Goal: Task Accomplishment & Management: Manage account settings

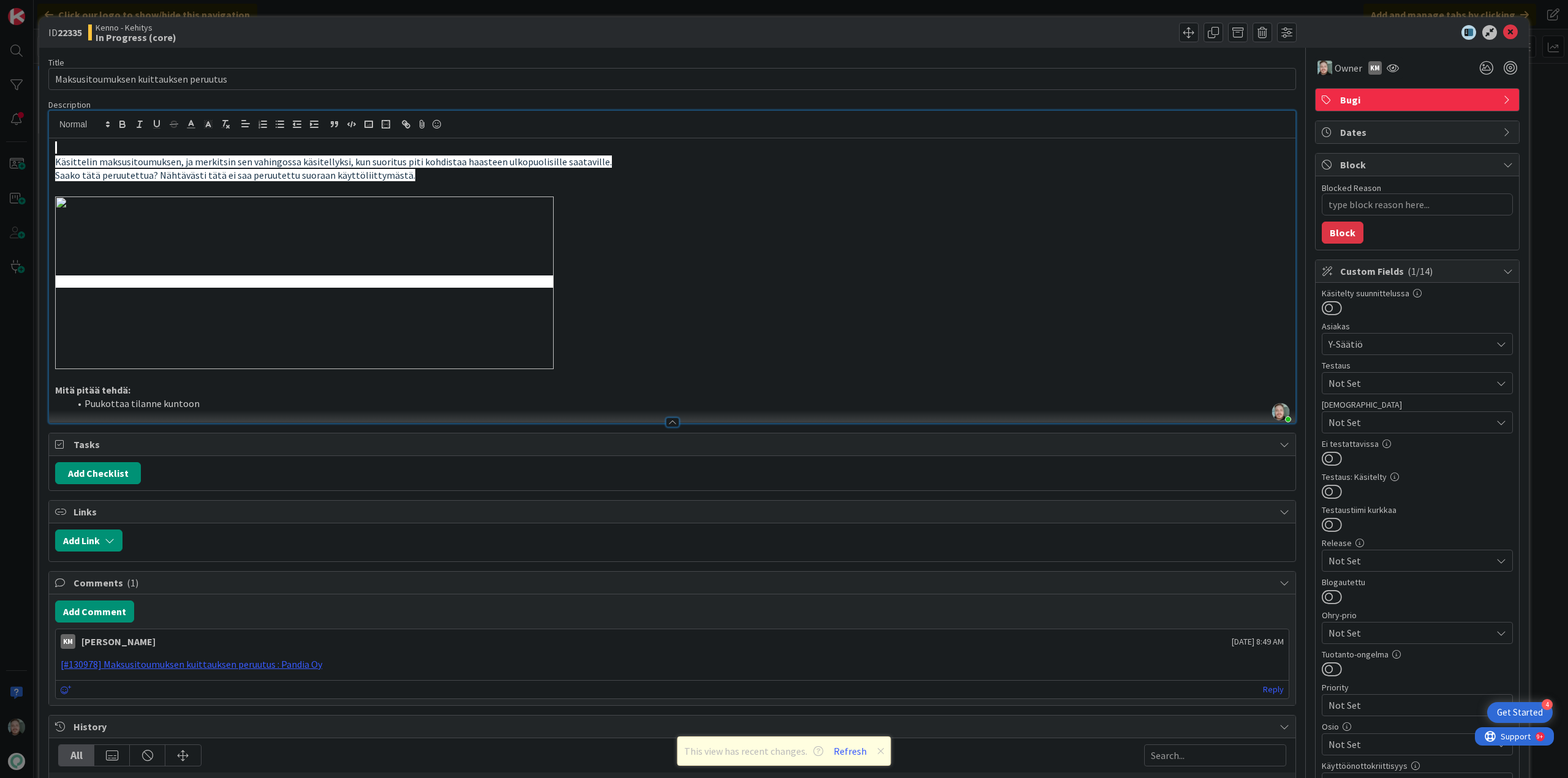
scroll to position [68, 0]
click at [1503, 29] on icon at bounding box center [1511, 32] width 15 height 15
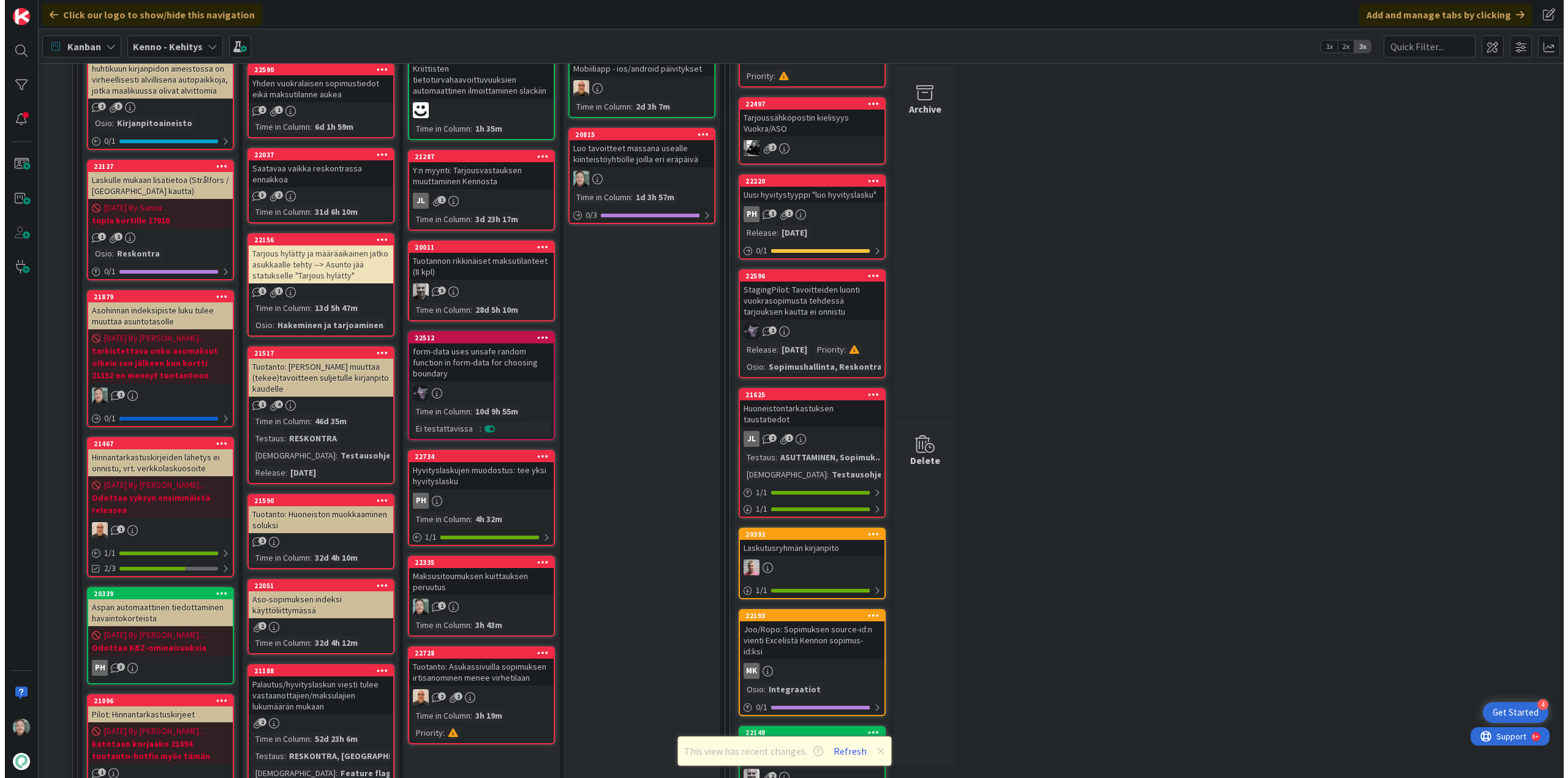
scroll to position [191, 0]
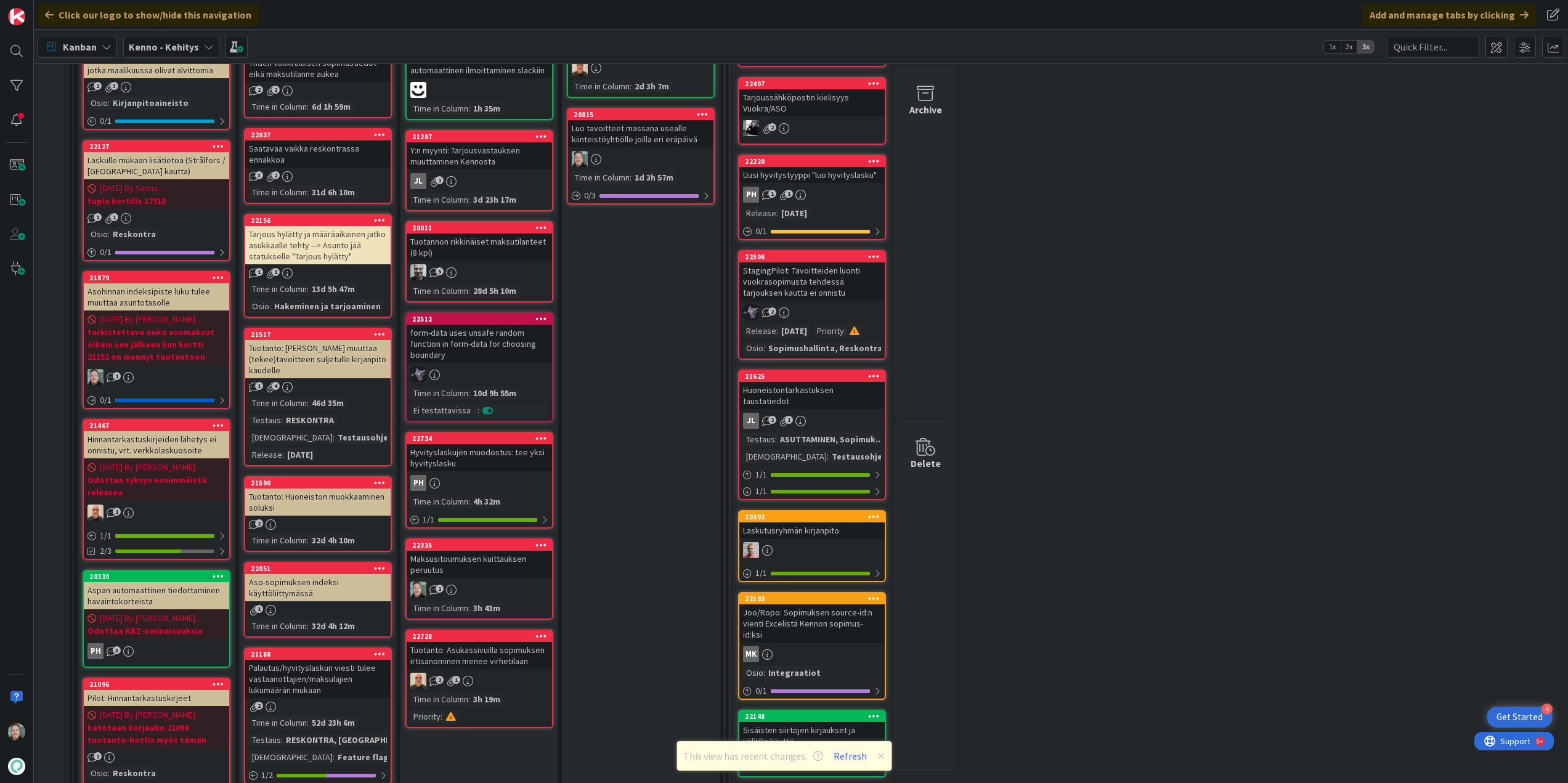
click at [293, 503] on div "Tuotanto: Huoneiston muokkaaminen soluksi" at bounding box center [317, 502] width 145 height 27
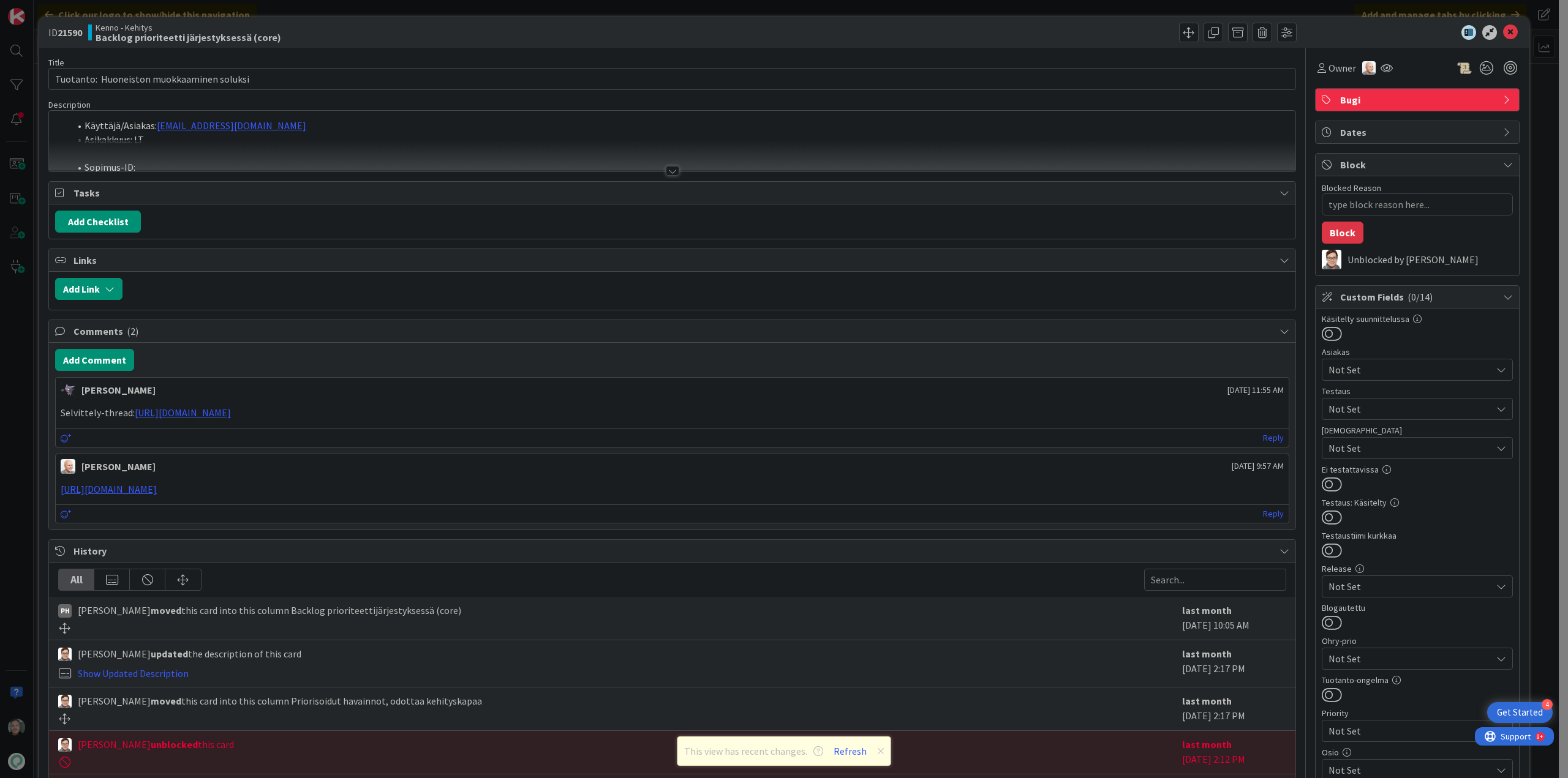
click at [671, 166] on div at bounding box center [672, 170] width 14 height 10
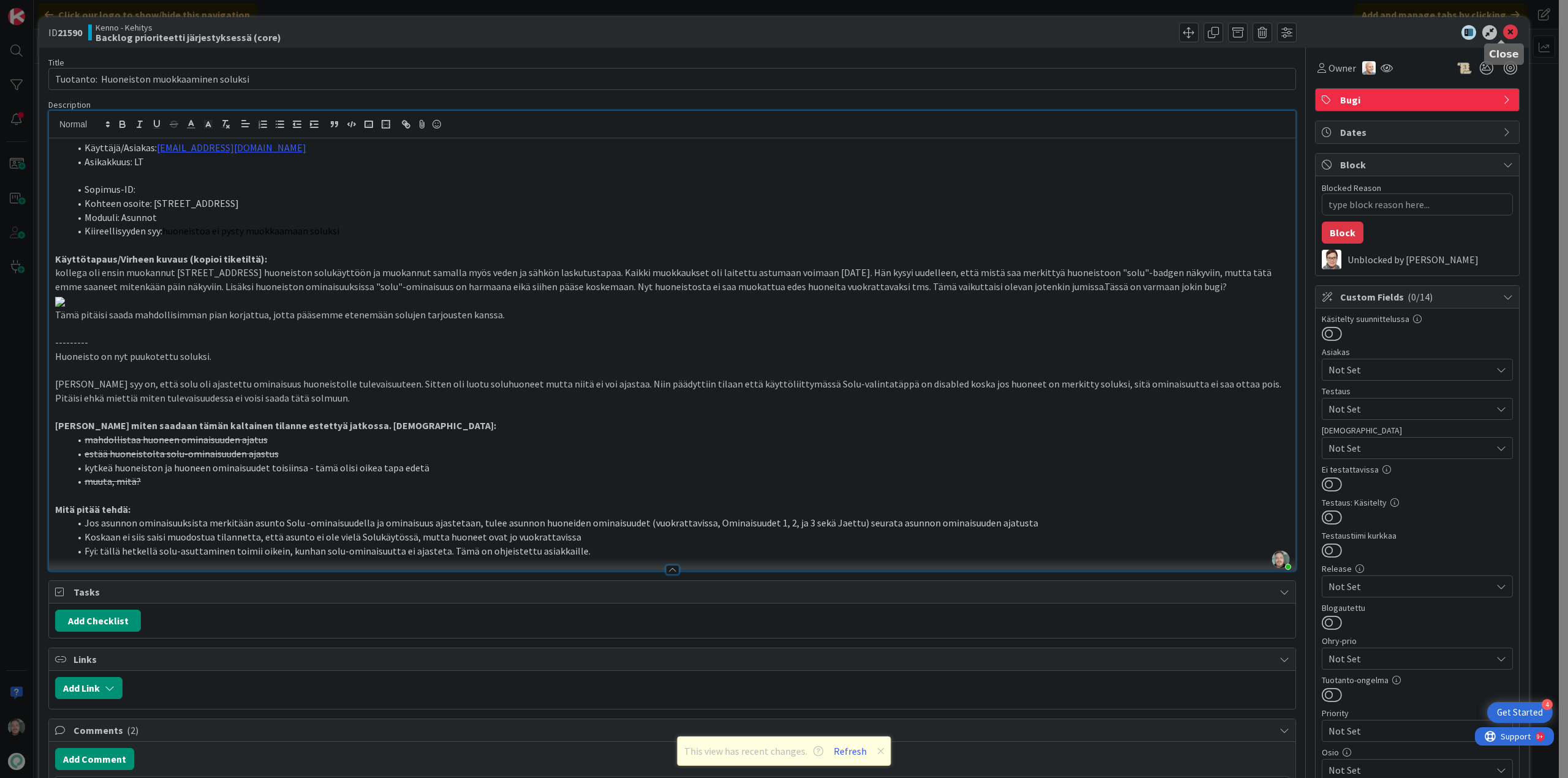
click at [1503, 29] on icon at bounding box center [1511, 32] width 15 height 15
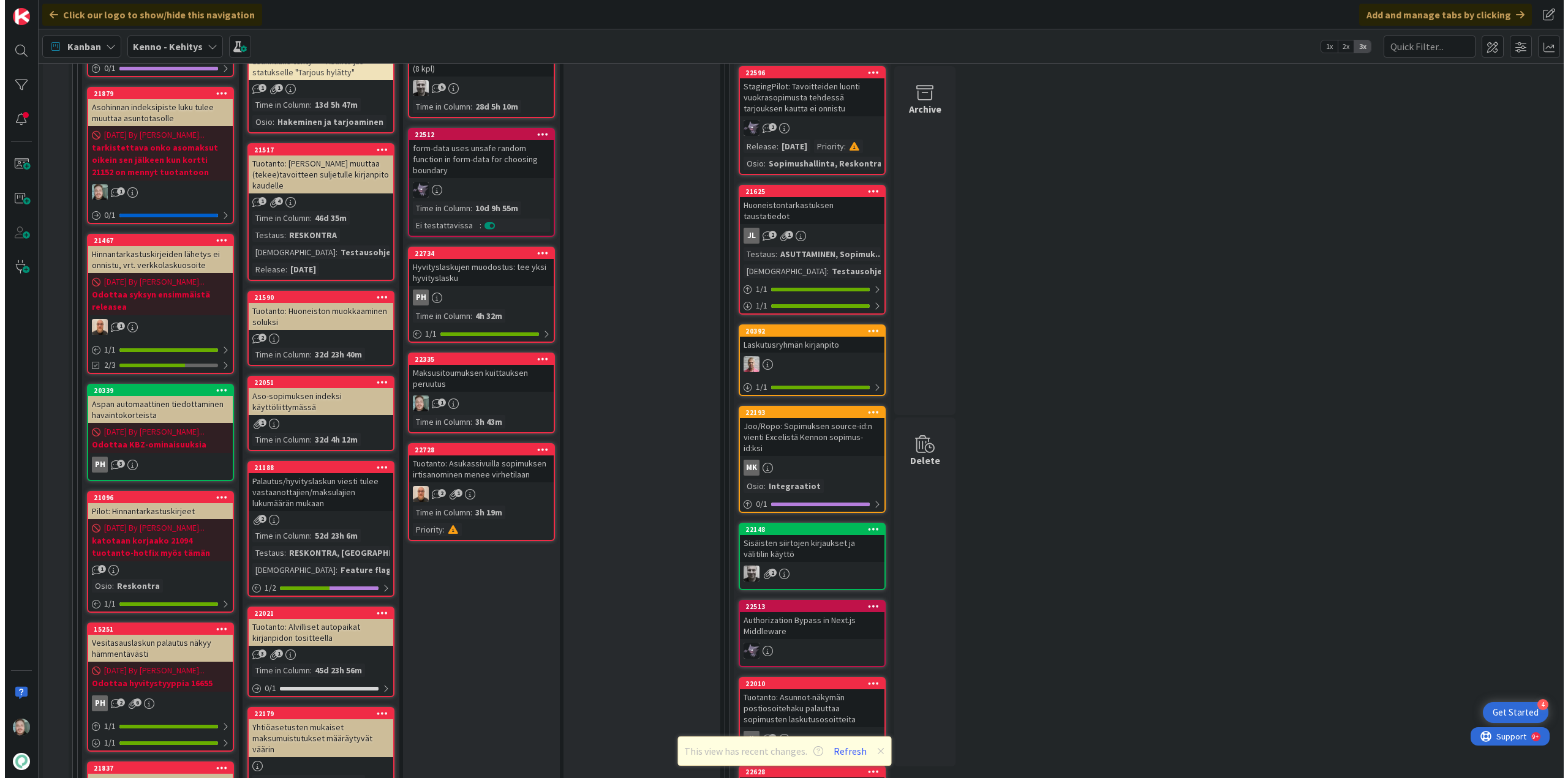
scroll to position [374, 0]
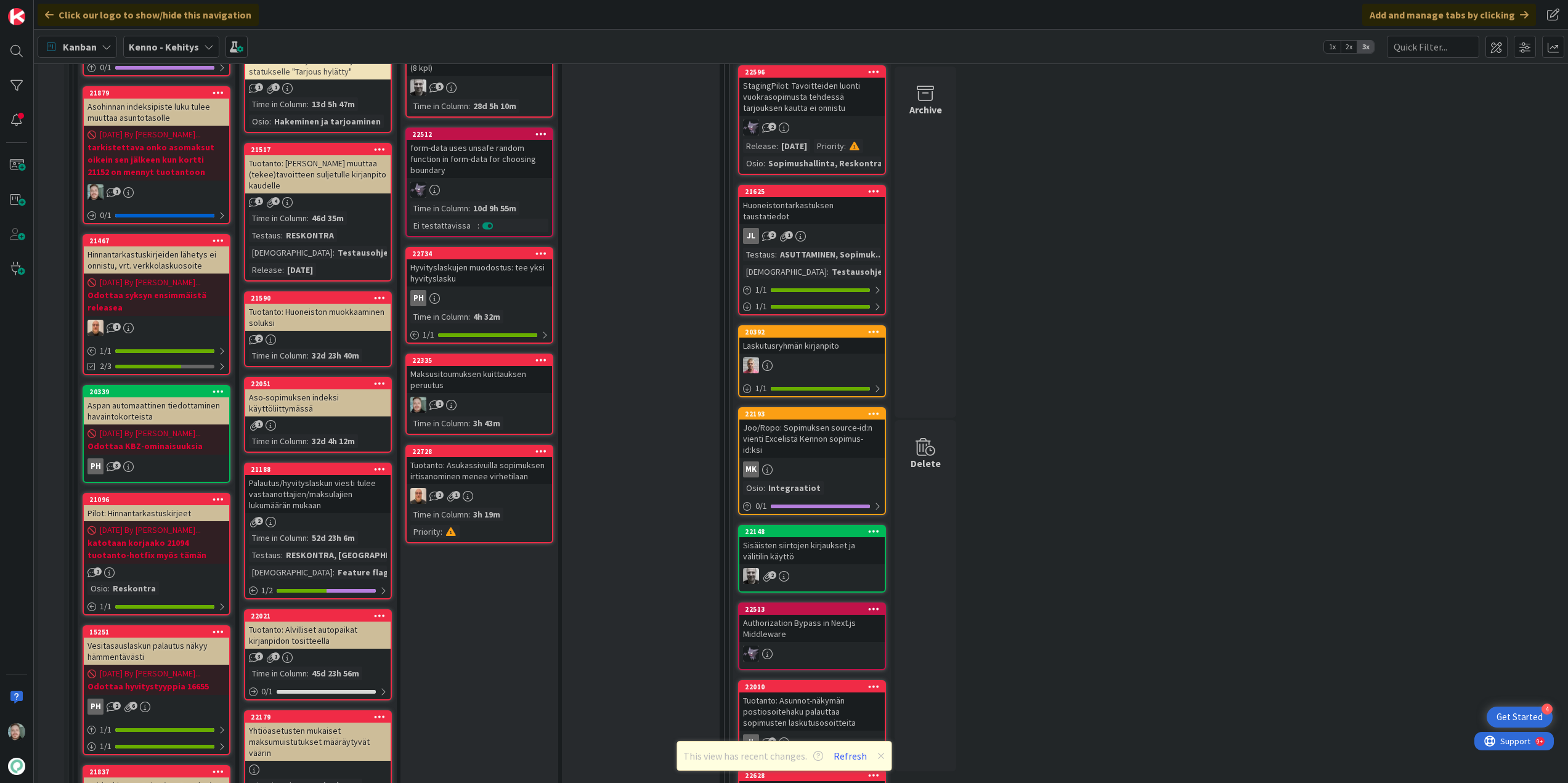
click at [305, 399] on div "Aso-sopimuksen indeksi käyttöliittymässä" at bounding box center [317, 403] width 145 height 27
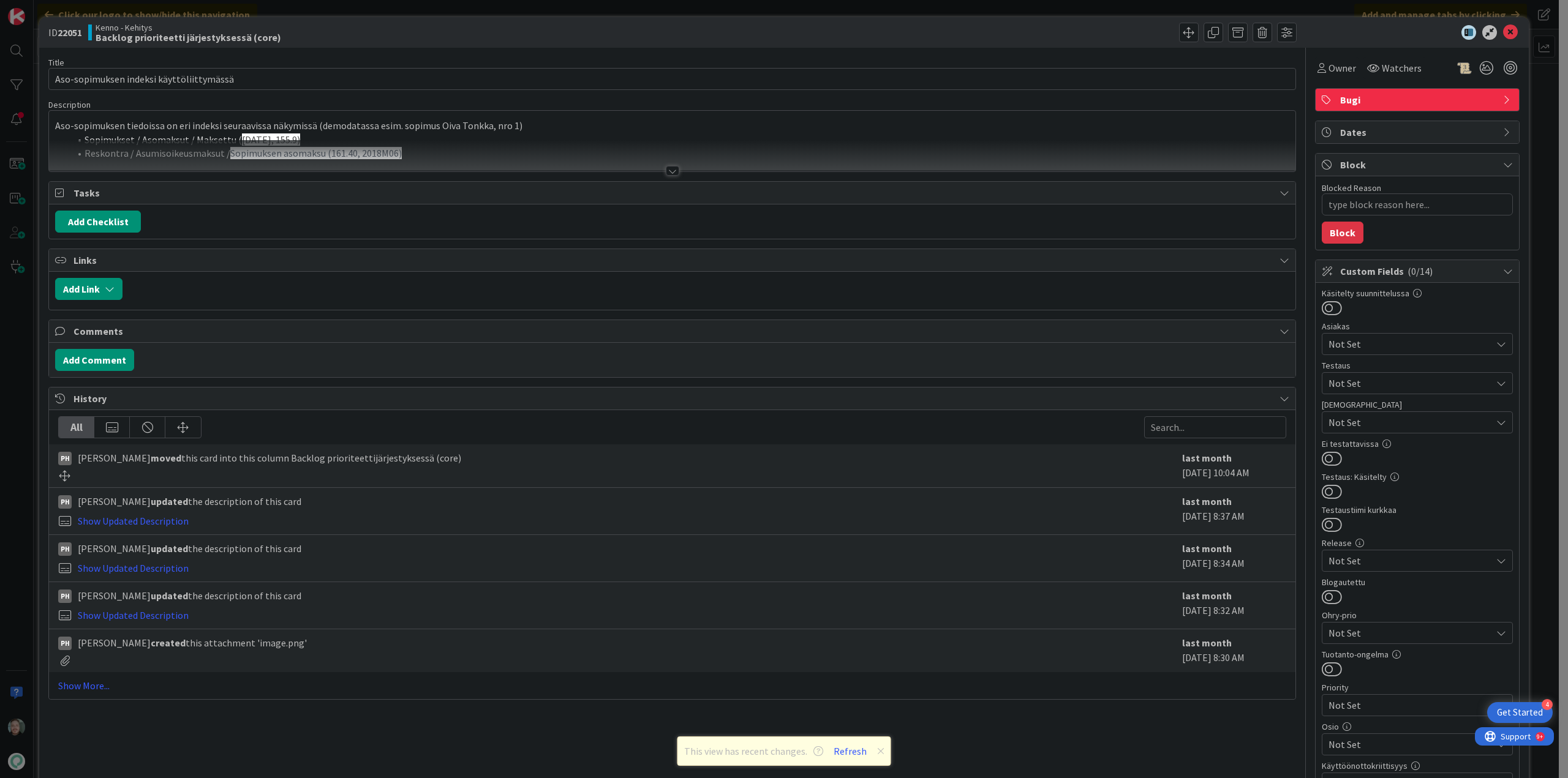
click at [665, 163] on div at bounding box center [672, 156] width 1247 height 31
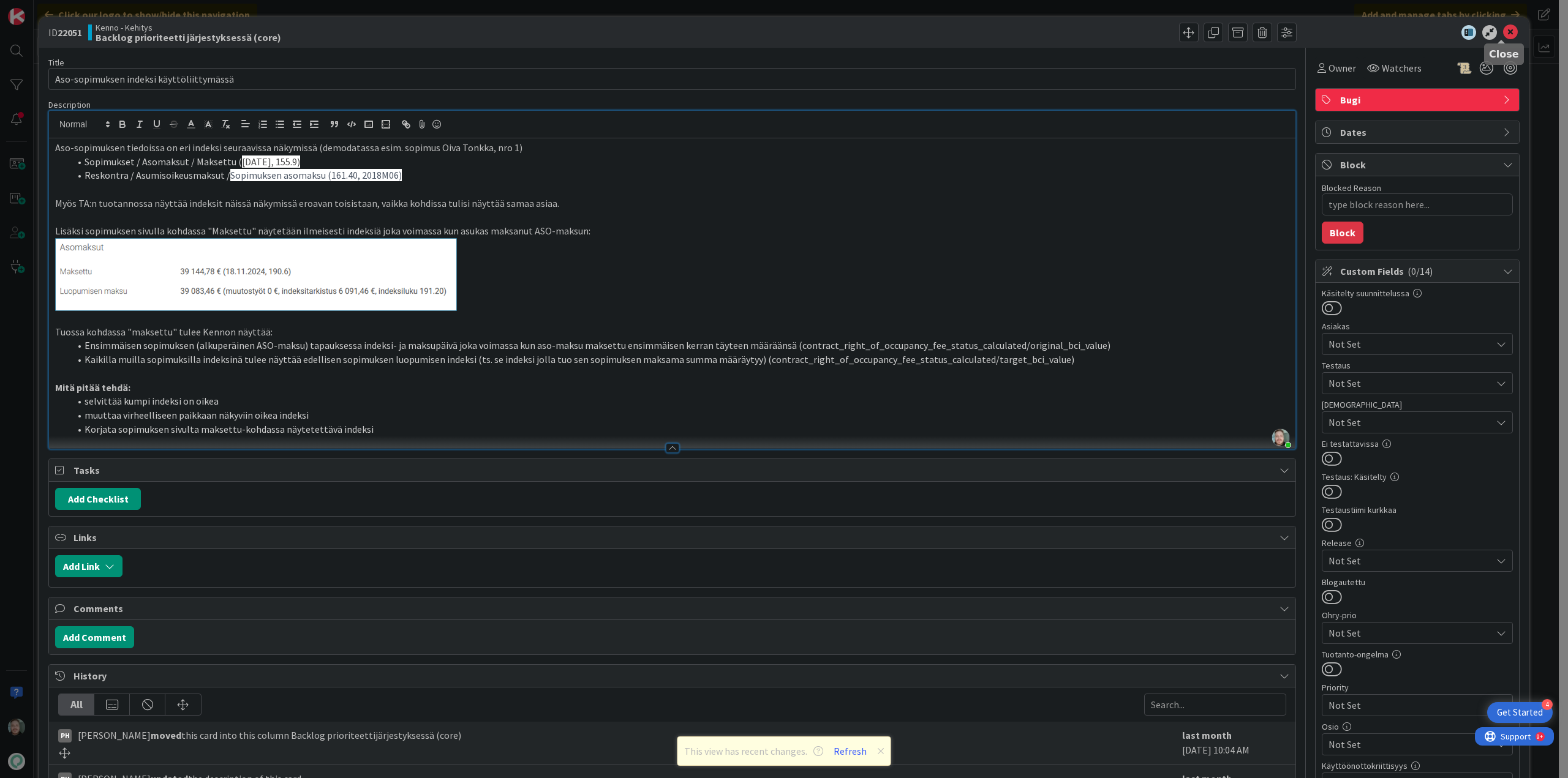
click at [1503, 29] on icon at bounding box center [1511, 32] width 15 height 15
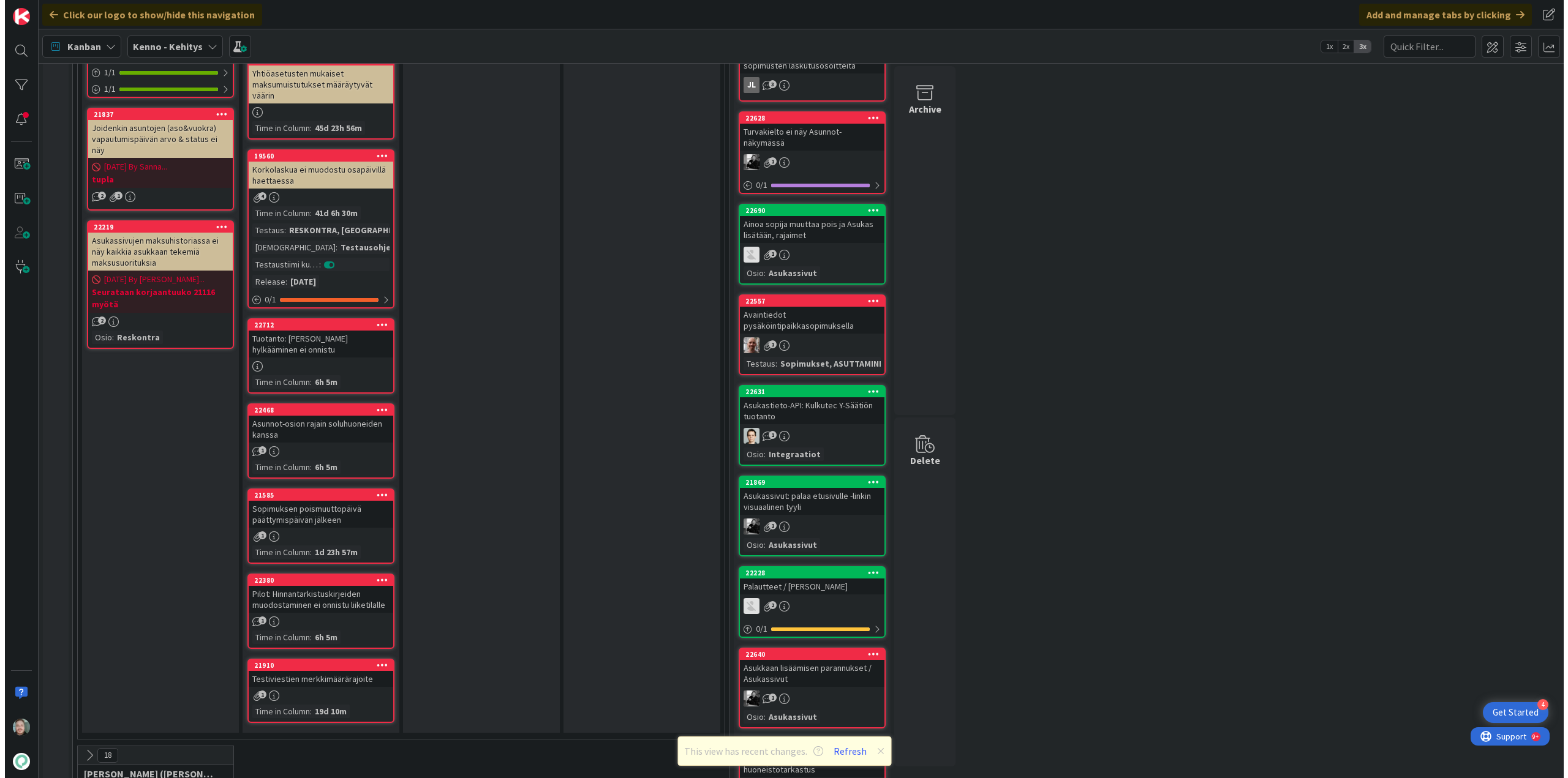
scroll to position [1048, 0]
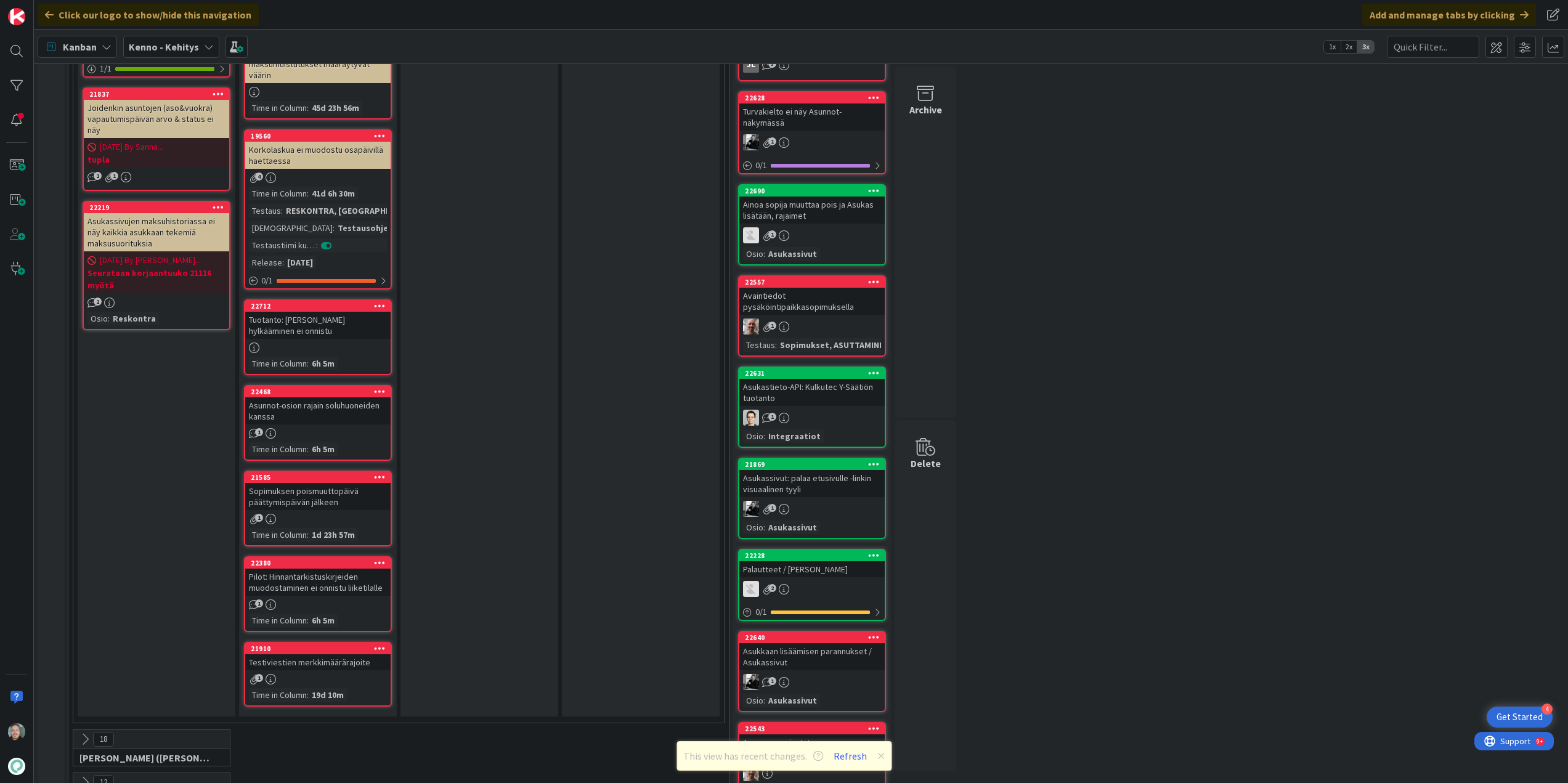
click at [323, 499] on div "Sopimuksen poismuuttopäivä päättymispäivän jälkeen" at bounding box center [317, 496] width 145 height 27
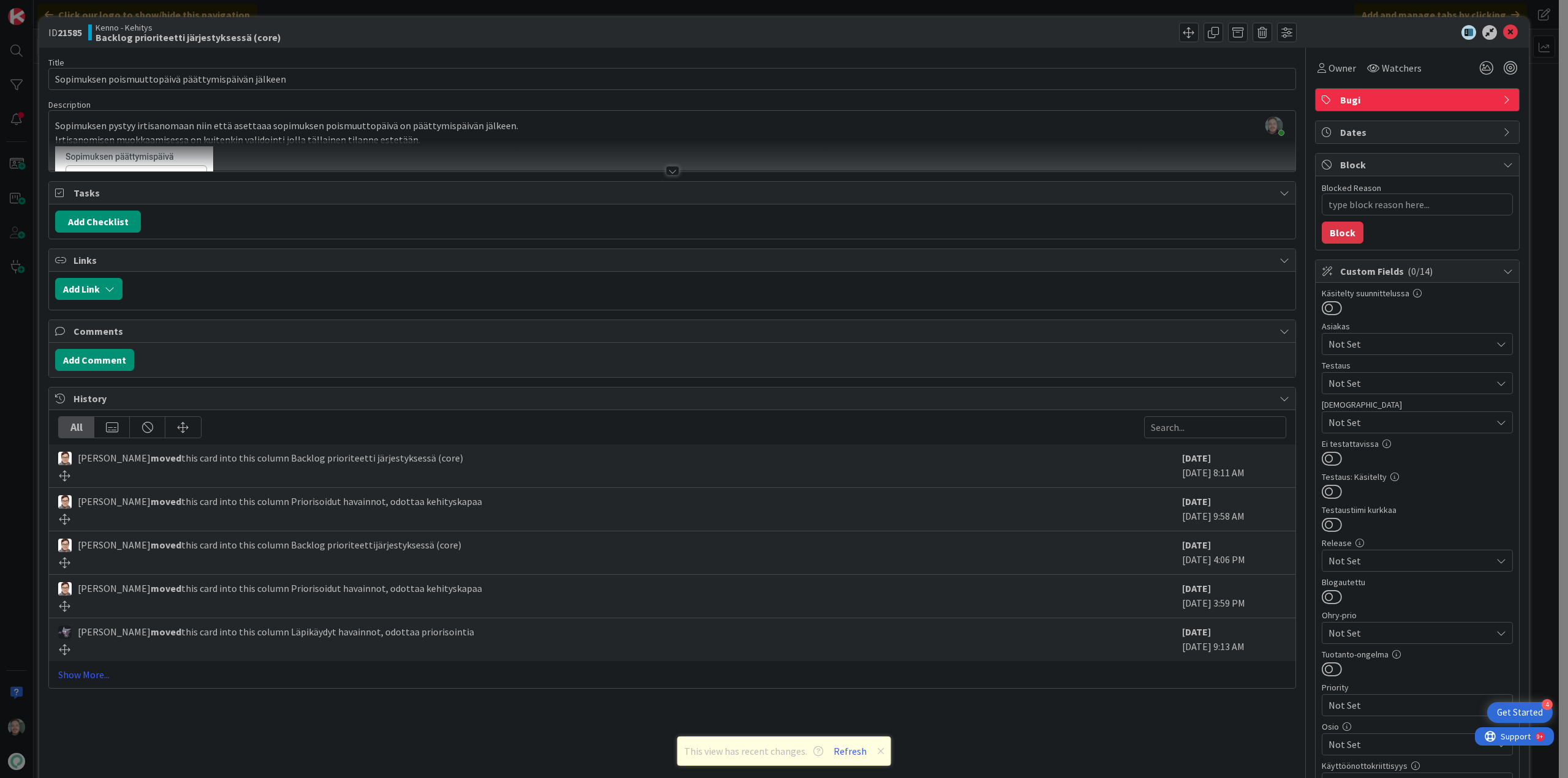
click at [665, 172] on div at bounding box center [672, 170] width 14 height 10
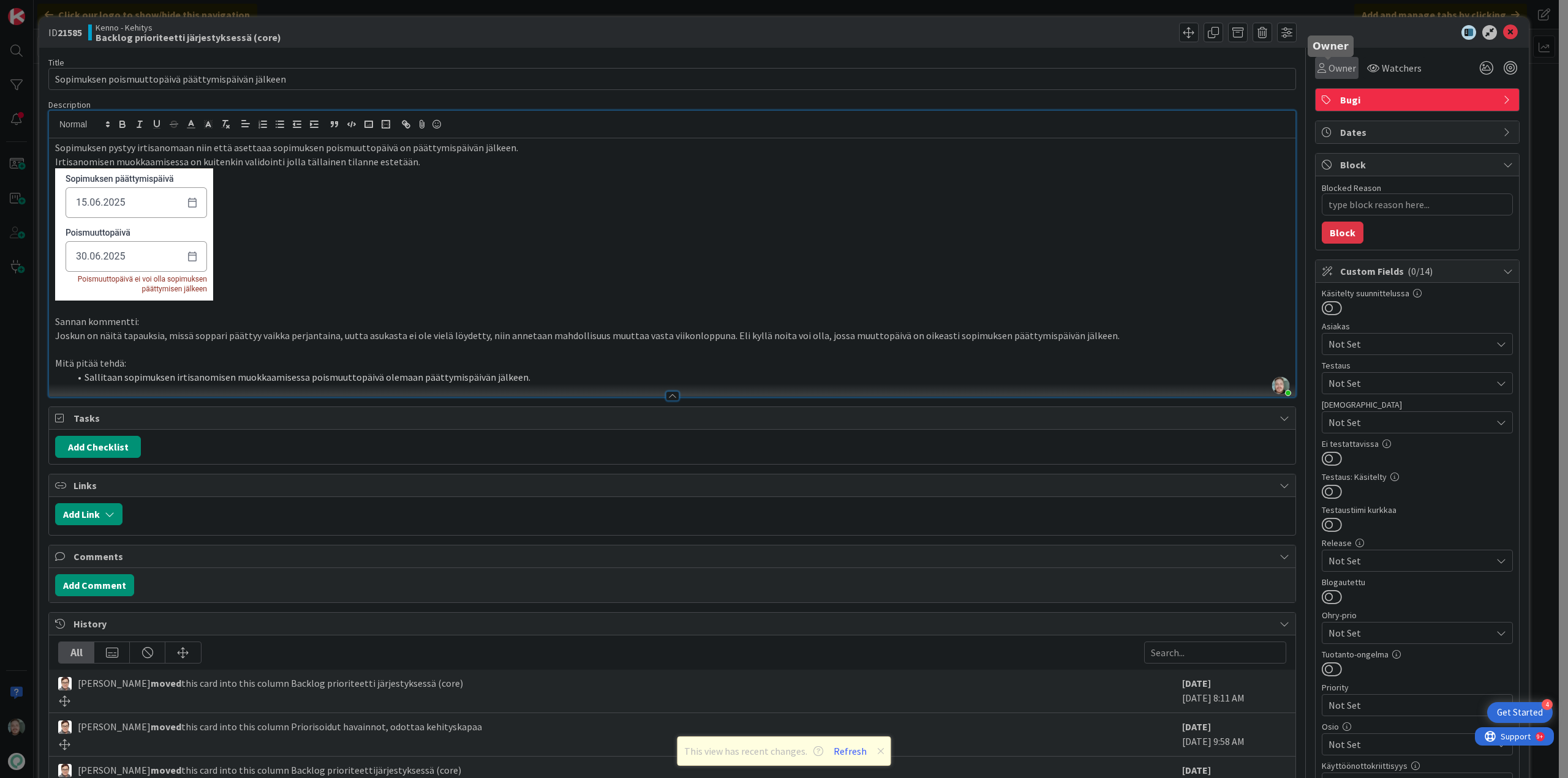
click at [1328, 70] on span "Owner" at bounding box center [1342, 68] width 27 height 15
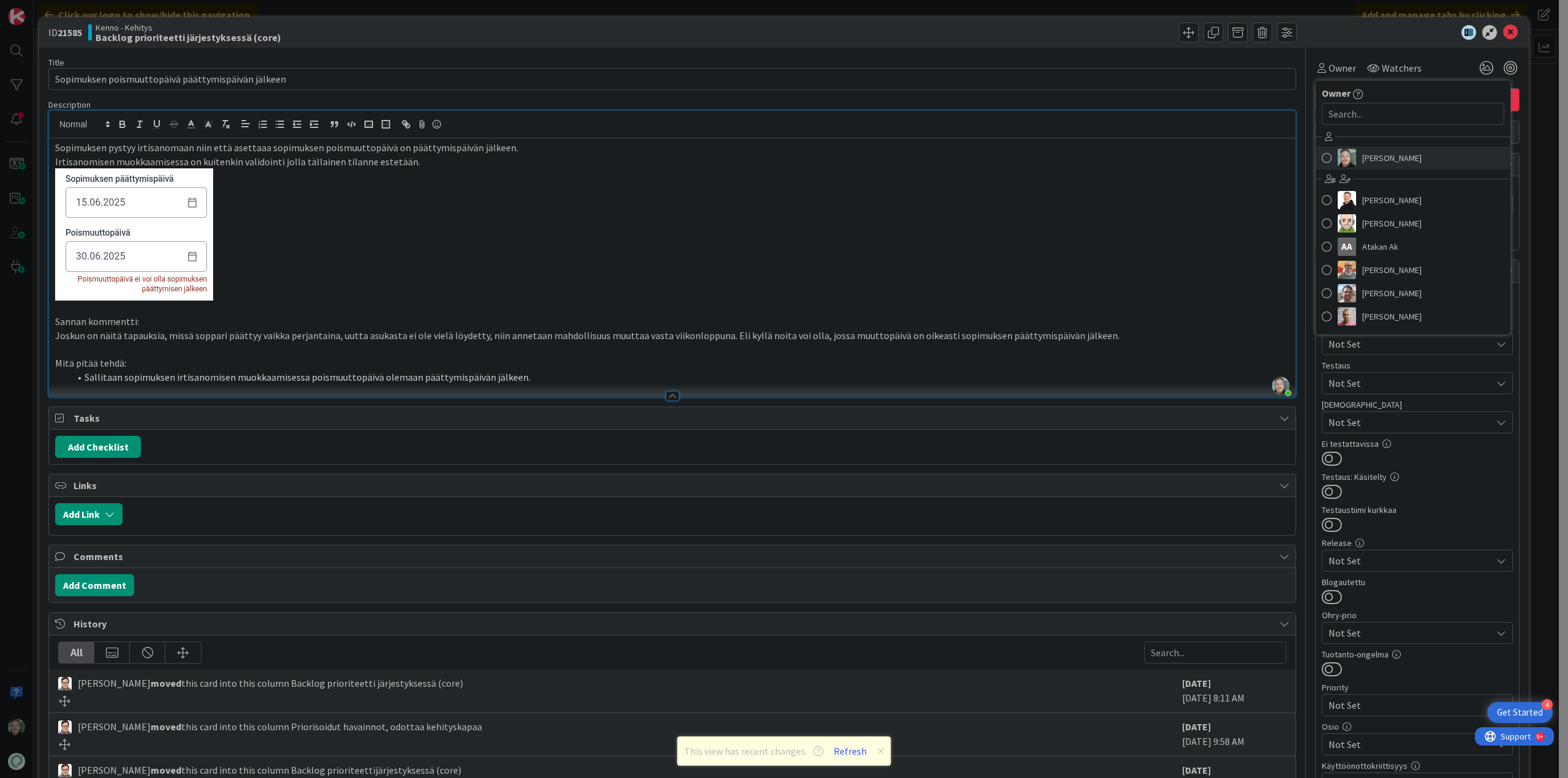
click at [1374, 159] on span "[PERSON_NAME]" at bounding box center [1392, 158] width 59 height 18
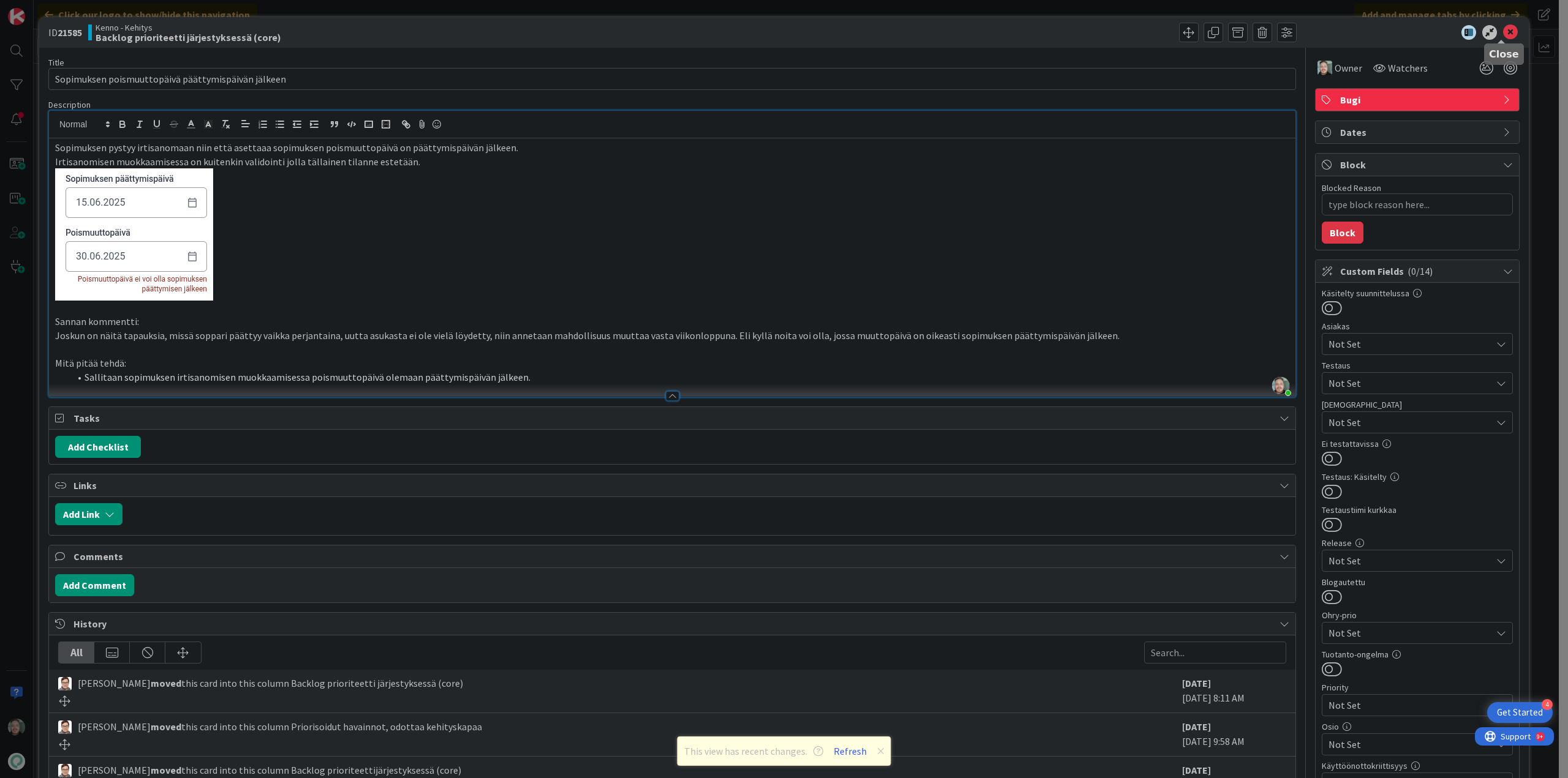
click at [1503, 31] on icon at bounding box center [1511, 32] width 15 height 15
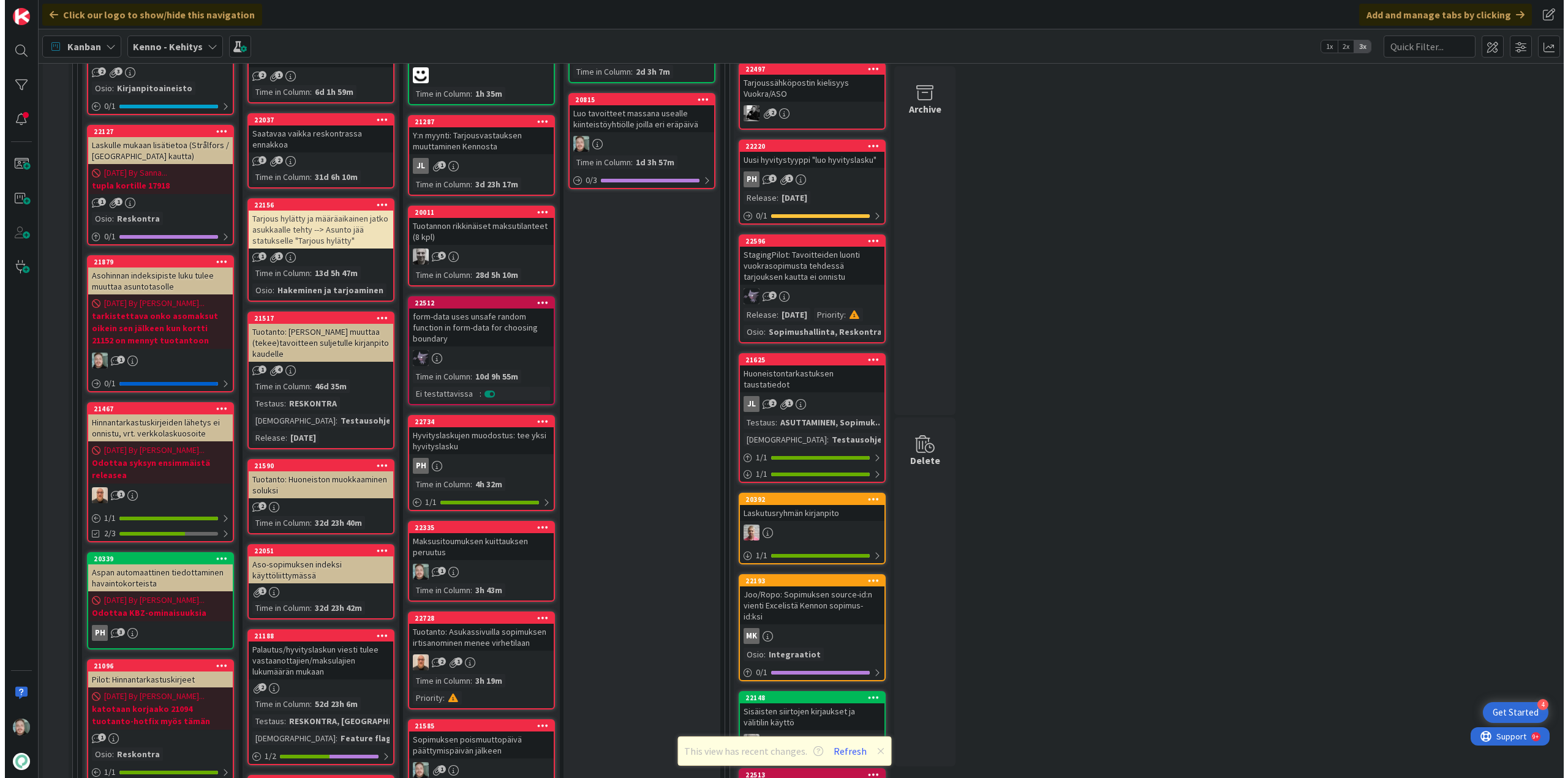
scroll to position [183, 0]
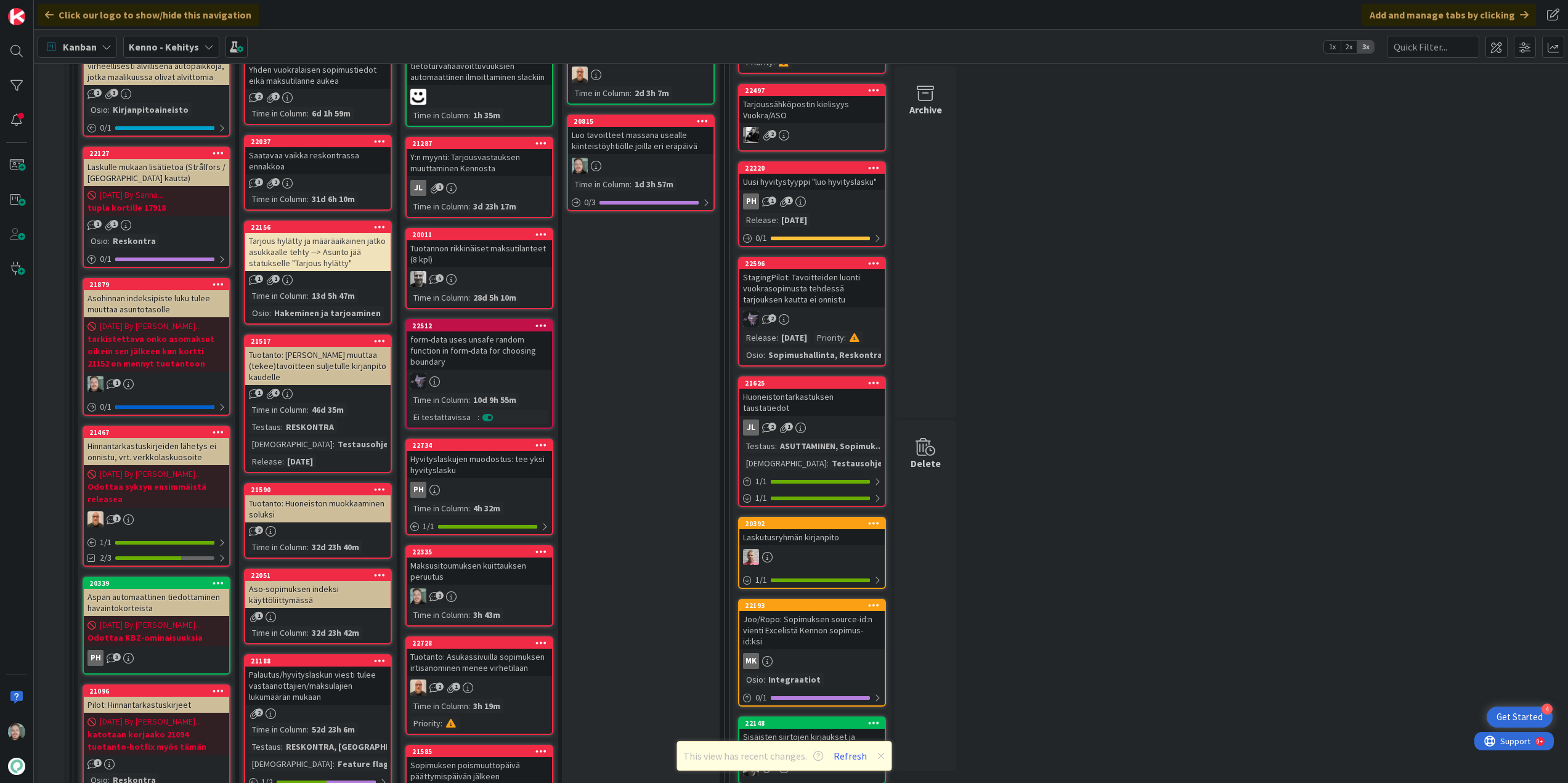
click at [495, 570] on div "Maksusitoumuksen kuittauksen peruutus" at bounding box center [479, 571] width 145 height 27
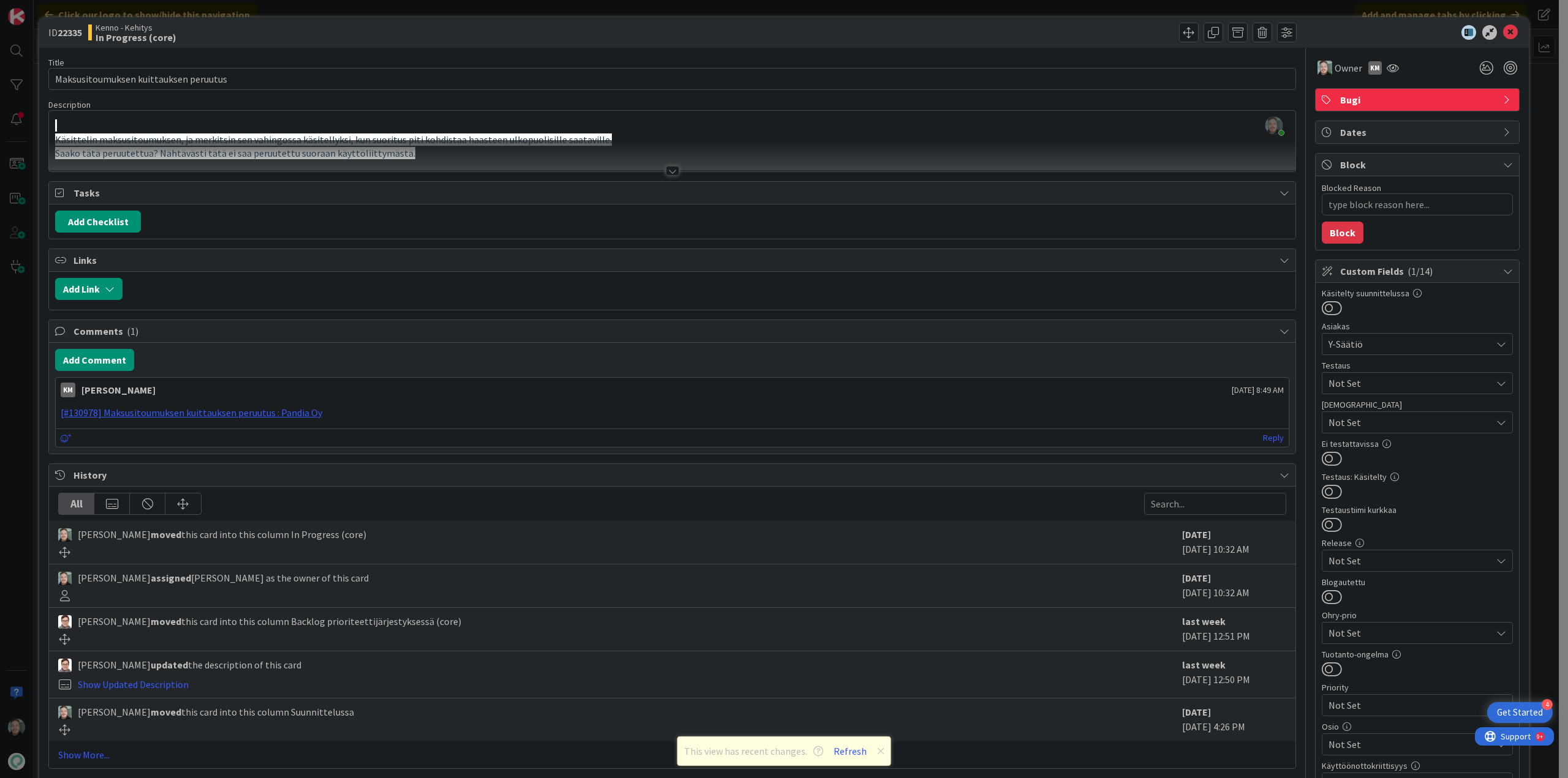
click at [669, 171] on div at bounding box center [672, 170] width 14 height 10
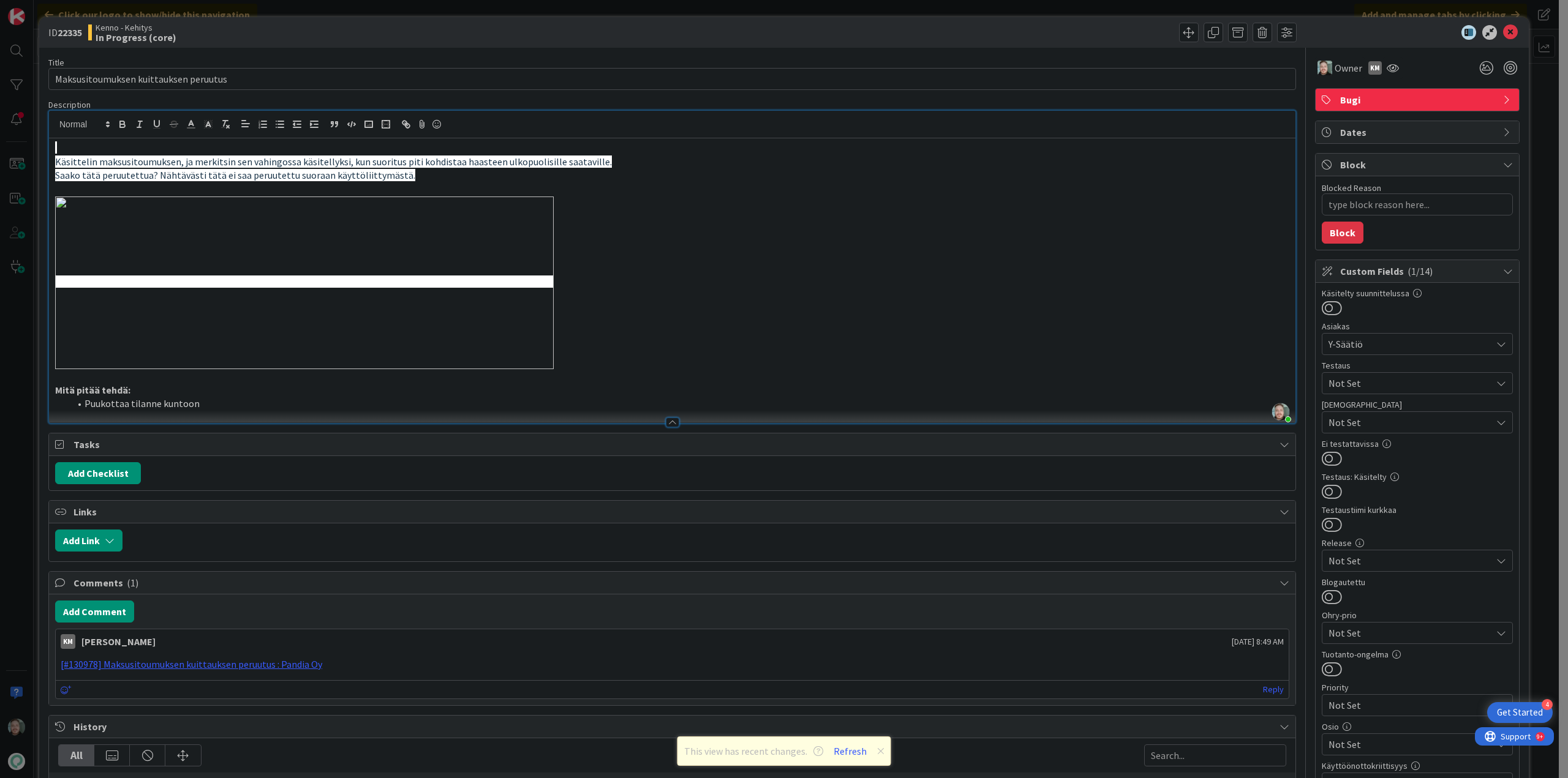
drag, startPoint x: 129, startPoint y: 238, endPoint x: 160, endPoint y: 234, distance: 31.3
click at [160, 234] on img at bounding box center [304, 283] width 498 height 172
click at [686, 119] on div at bounding box center [672, 125] width 1247 height 27
click at [641, 63] on div "Title 37 / 128" at bounding box center [672, 62] width 1247 height 11
click at [1504, 33] on icon at bounding box center [1511, 32] width 15 height 15
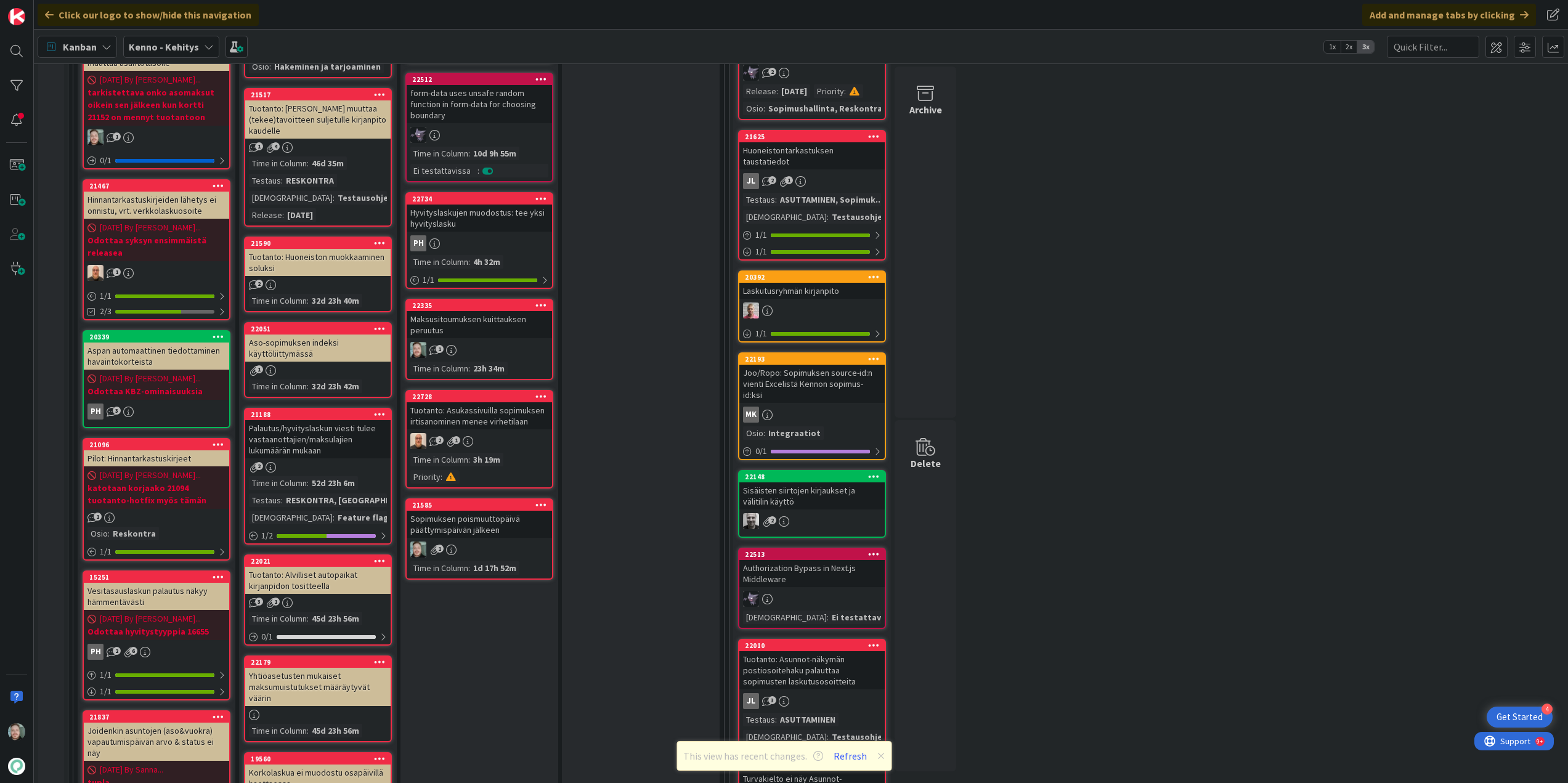
click at [495, 522] on div "Sopimuksen poismuuttopäivä päättymispäivän jälkeen" at bounding box center [479, 524] width 145 height 27
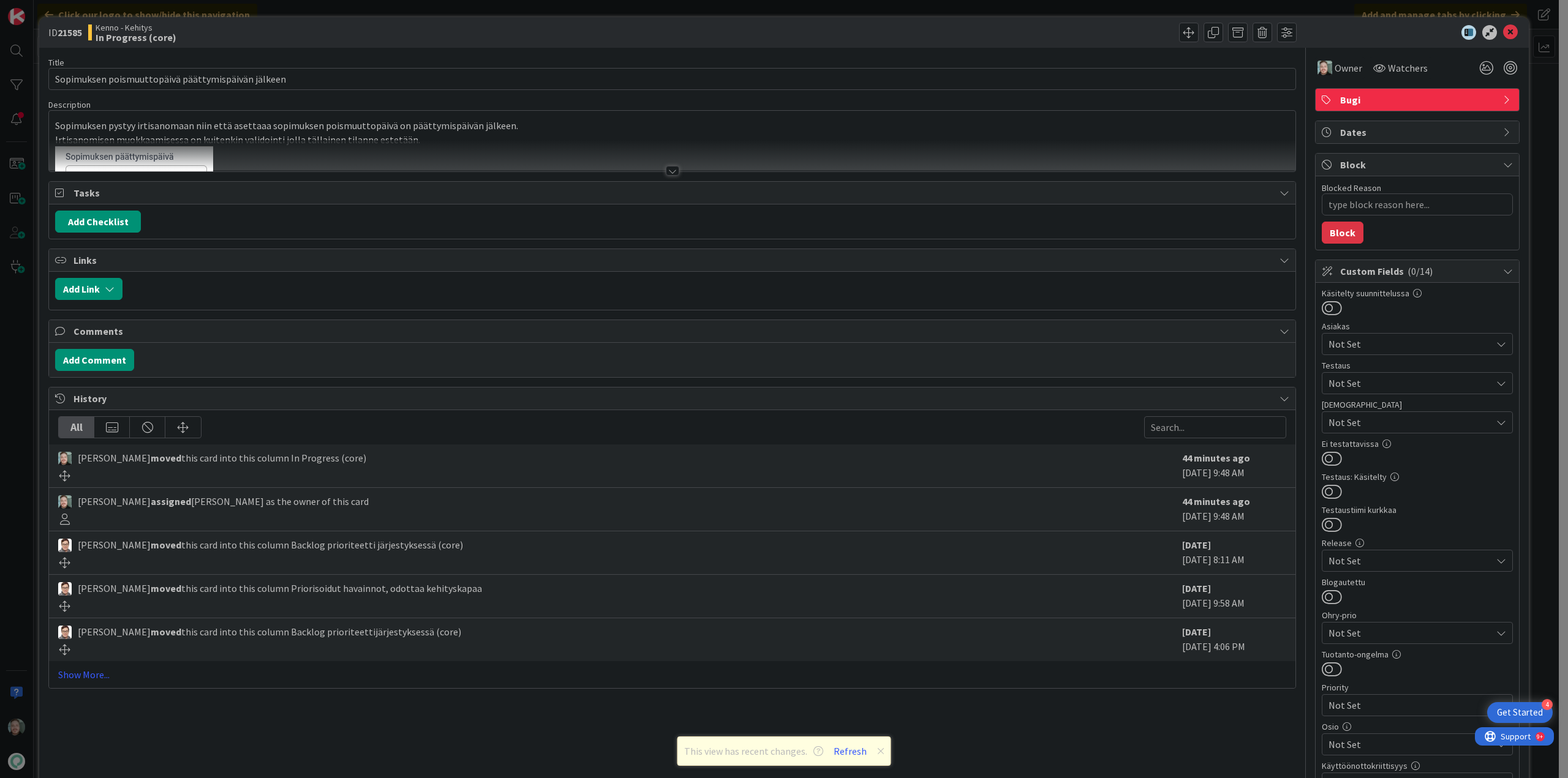
click at [667, 170] on div at bounding box center [672, 170] width 14 height 10
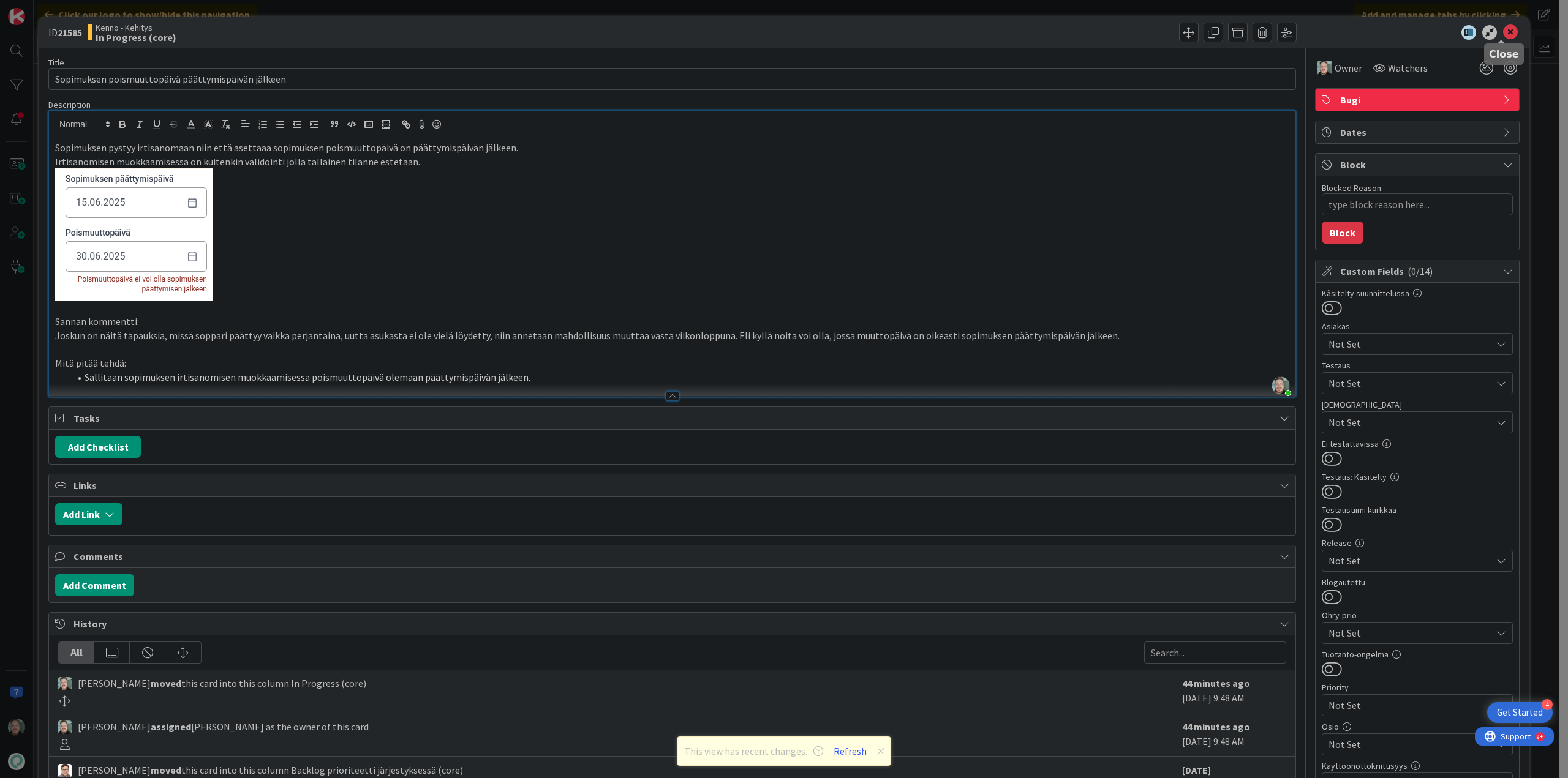
click at [1504, 29] on icon at bounding box center [1511, 32] width 15 height 15
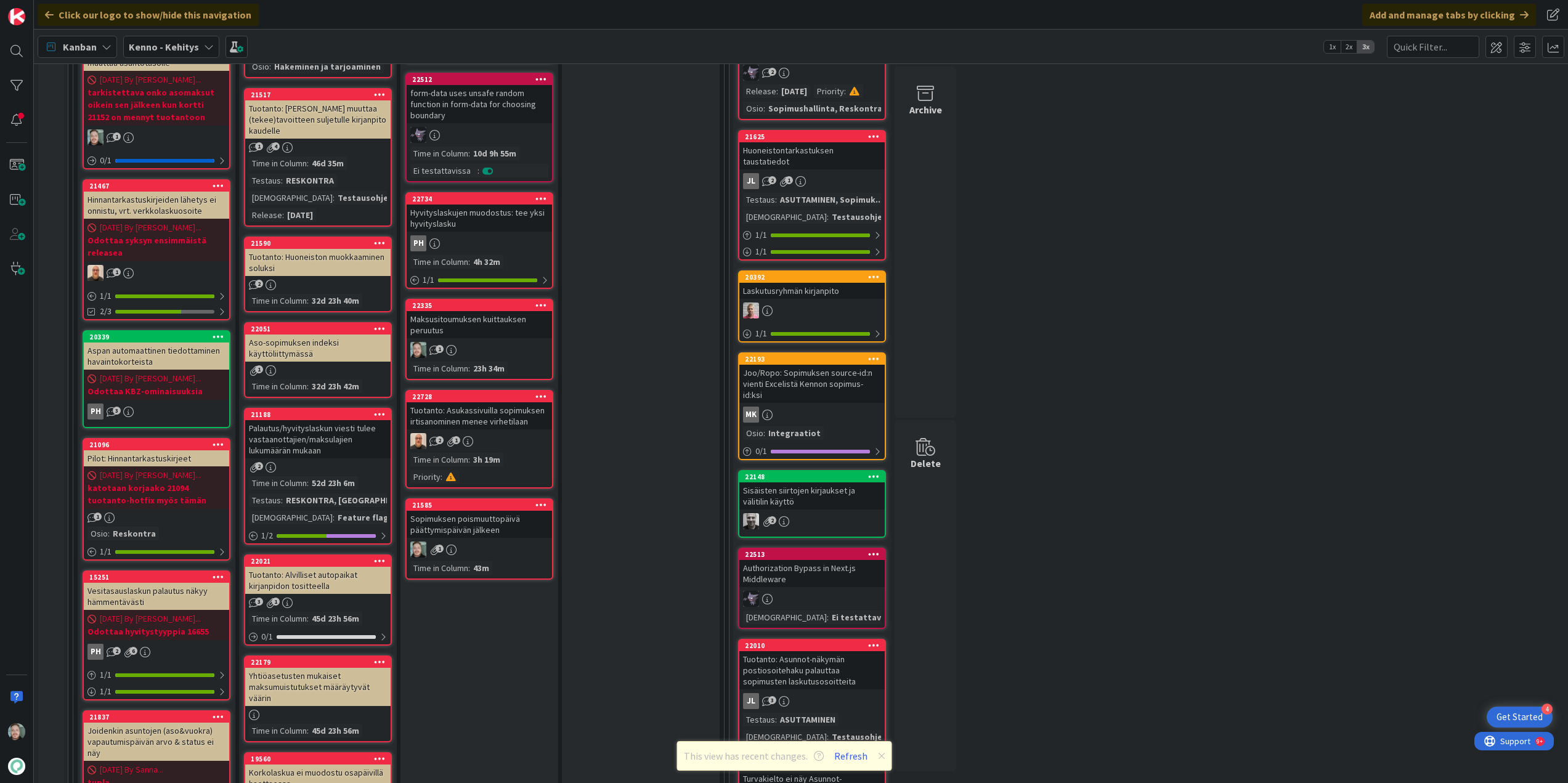
click at [483, 340] on link "22335 Maksusitoumuksen kuittauksen peruutus 1 Time in [GEOGRAPHIC_DATA] : 23h 3…" at bounding box center [479, 340] width 148 height 81
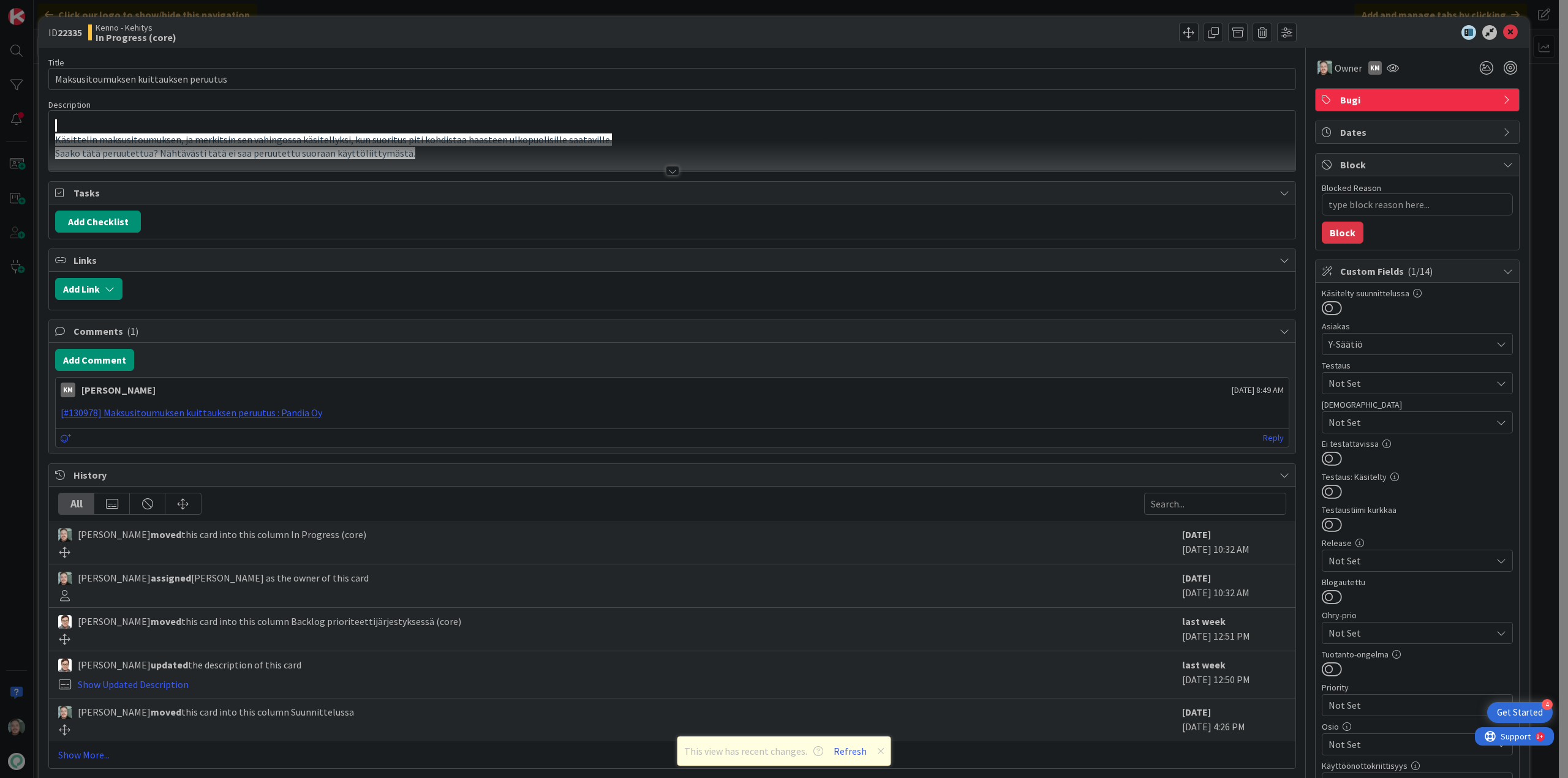
click at [667, 169] on div at bounding box center [672, 170] width 14 height 10
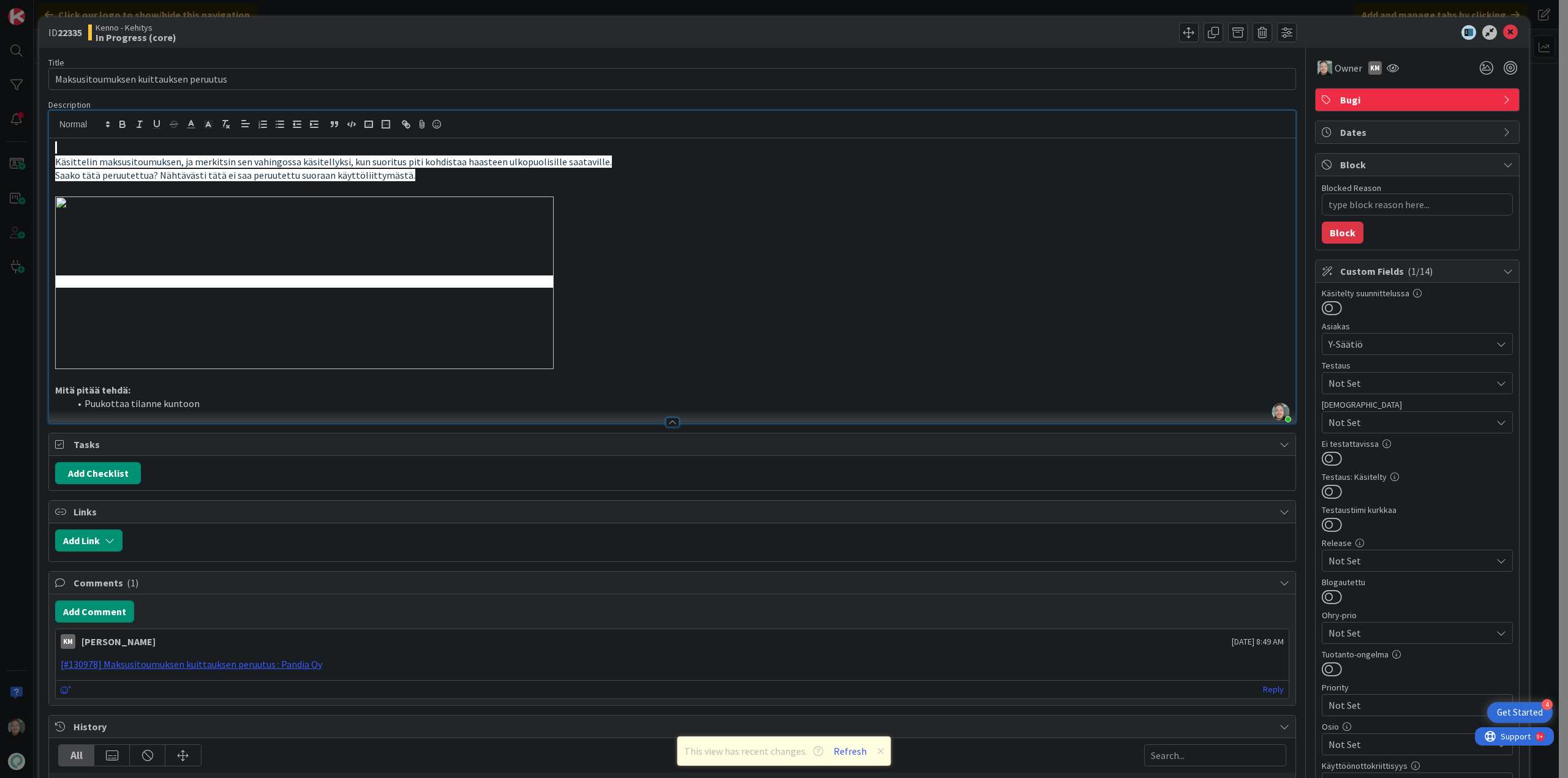
type textarea "x"
